Goal: Communication & Community: Participate in discussion

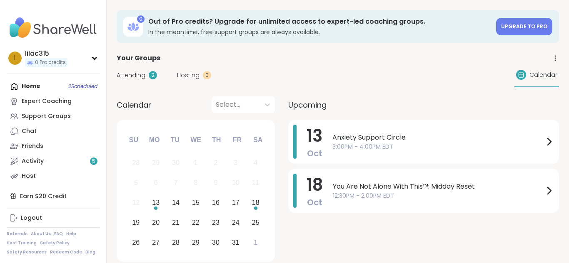
click at [547, 140] on icon at bounding box center [549, 142] width 10 height 10
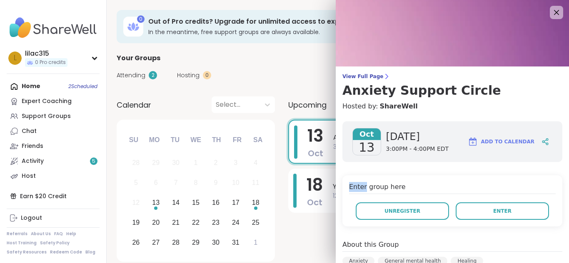
click at [547, 140] on icon at bounding box center [544, 141] width 7 height 7
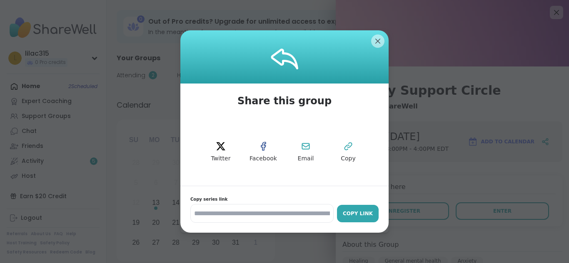
click at [354, 211] on div "Copy Link" at bounding box center [357, 213] width 33 height 7
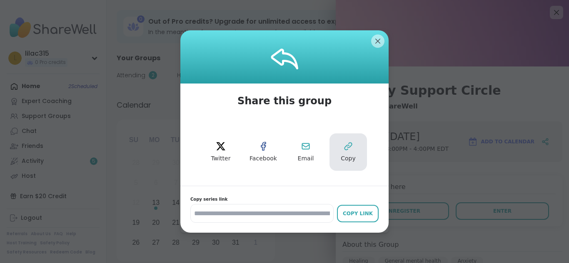
click at [351, 152] on button "Copy" at bounding box center [347, 152] width 37 height 37
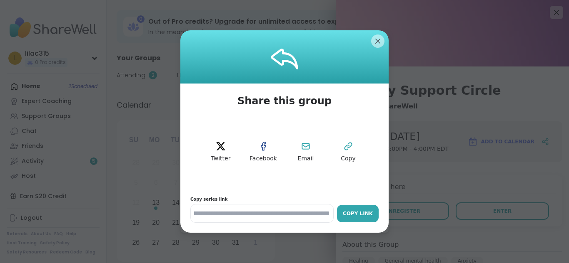
drag, startPoint x: 193, startPoint y: 212, endPoint x: 340, endPoint y: 209, distance: 147.0
click at [340, 209] on div "**********" at bounding box center [284, 213] width 188 height 19
click at [324, 212] on input "**********" at bounding box center [261, 213] width 143 height 19
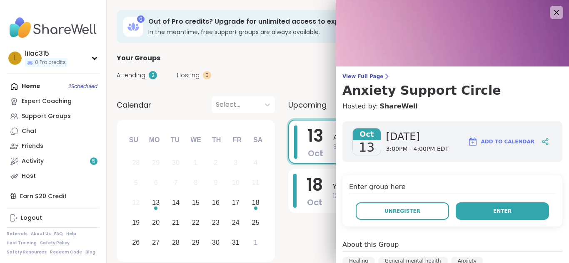
click at [479, 214] on button "Enter" at bounding box center [501, 211] width 93 height 17
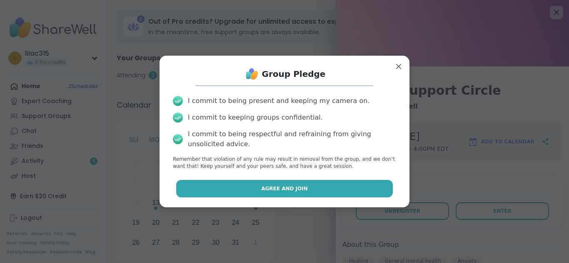
click at [308, 181] on button "Agree and Join" at bounding box center [284, 188] width 217 height 17
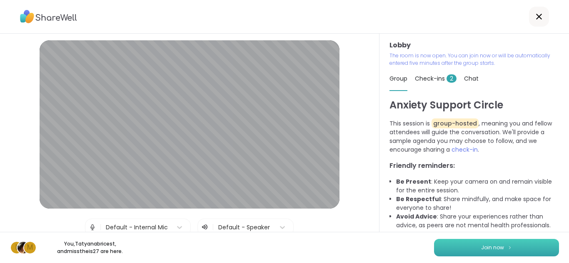
click at [498, 250] on span "Join now" at bounding box center [492, 247] width 23 height 7
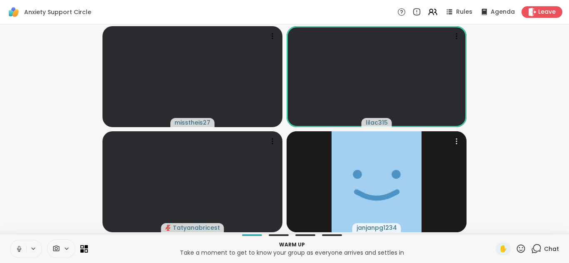
click at [453, 222] on div "janjanpg1234" at bounding box center [376, 182] width 180 height 101
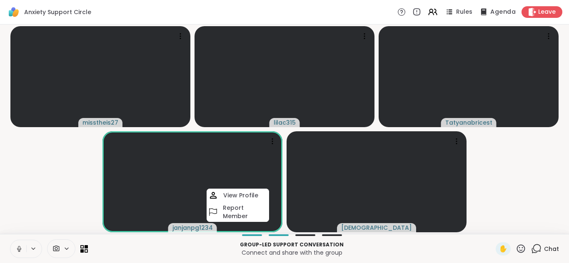
click at [503, 10] on span "Agenda" at bounding box center [502, 12] width 25 height 9
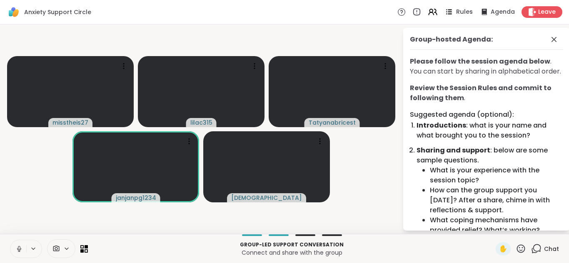
click at [455, 12] on div "Rules" at bounding box center [457, 12] width 29 height 10
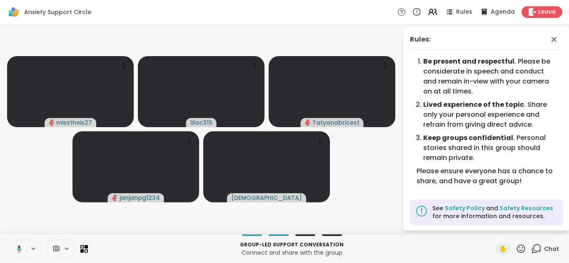
click at [20, 248] on icon at bounding box center [19, 249] width 2 height 2
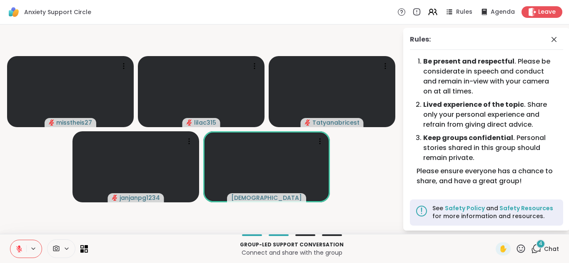
click at [20, 249] on icon at bounding box center [19, 249] width 6 height 6
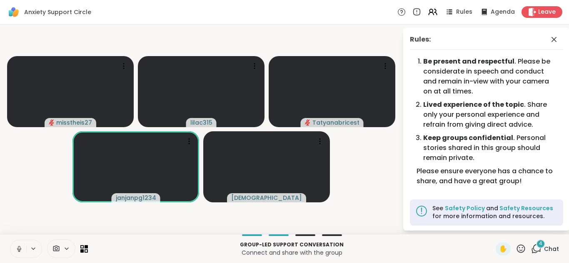
click at [22, 248] on icon at bounding box center [18, 249] width 7 height 7
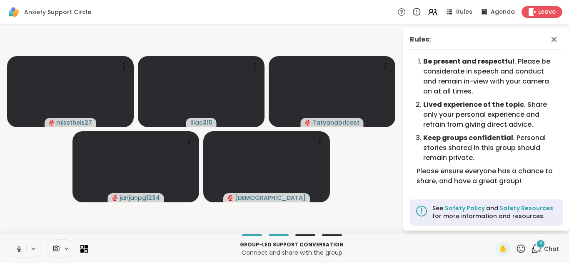
click at [22, 248] on icon at bounding box center [18, 249] width 7 height 7
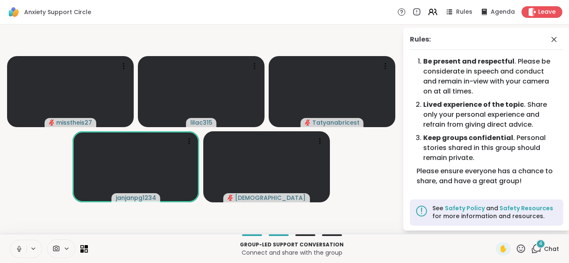
click at [18, 247] on icon at bounding box center [18, 249] width 7 height 7
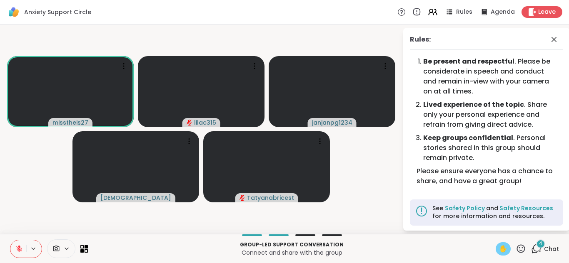
click at [501, 250] on span "✋" at bounding box center [503, 249] width 8 height 10
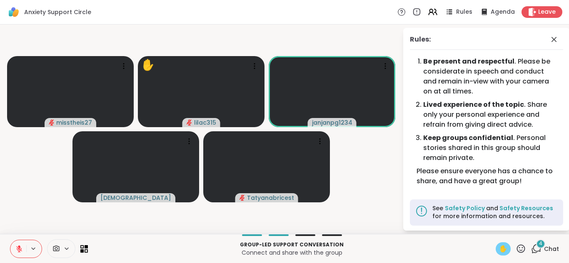
click at [17, 246] on icon at bounding box center [18, 249] width 7 height 7
click at [20, 248] on icon at bounding box center [18, 249] width 7 height 7
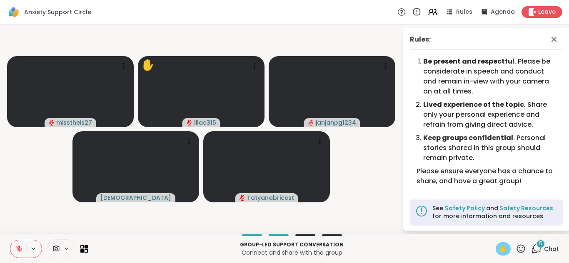
click at [20, 248] on icon at bounding box center [18, 249] width 7 height 7
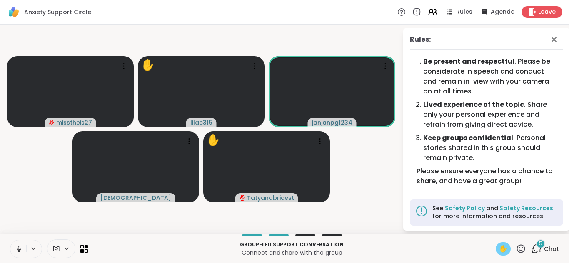
click at [20, 248] on icon at bounding box center [18, 249] width 7 height 7
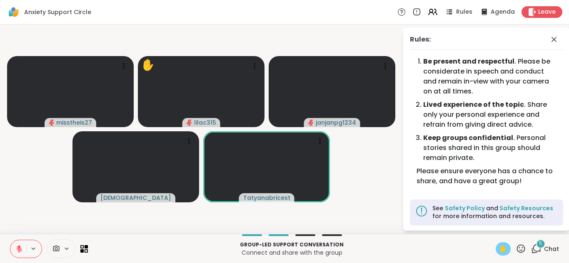
click at [536, 249] on icon at bounding box center [536, 249] width 10 height 10
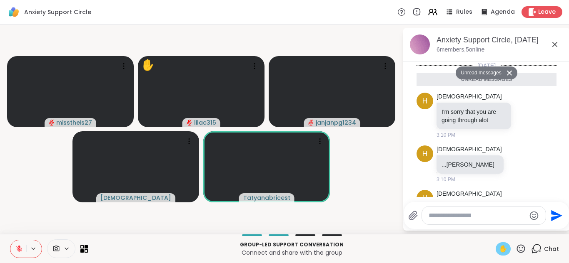
scroll to position [248, 0]
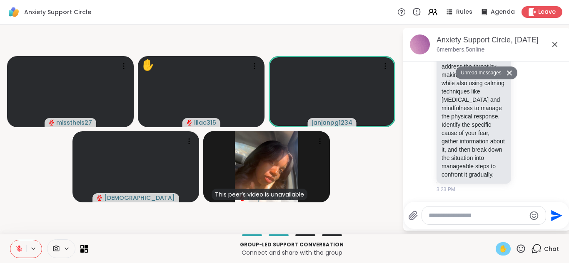
click at [20, 248] on icon at bounding box center [19, 247] width 2 height 3
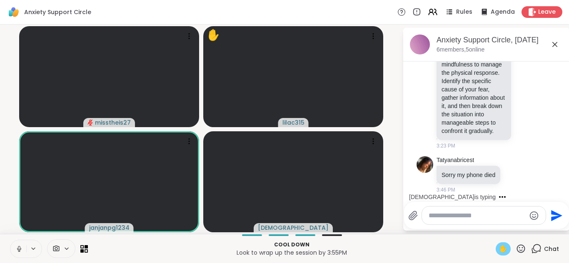
scroll to position [316, 0]
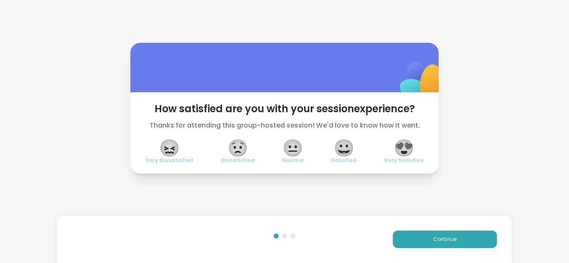
click at [410, 148] on span "😍" at bounding box center [403, 148] width 21 height 15
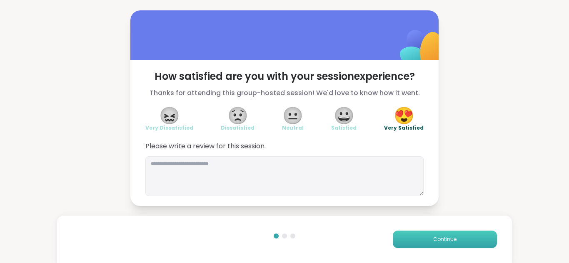
click at [463, 246] on button "Continue" at bounding box center [445, 239] width 104 height 17
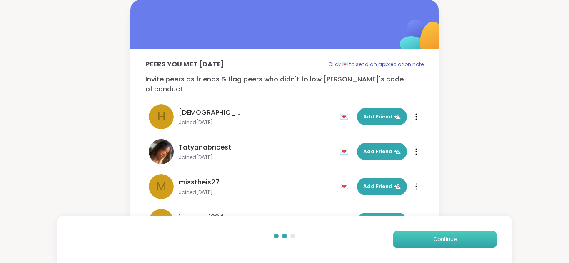
click at [463, 246] on button "Continue" at bounding box center [445, 239] width 104 height 17
